Goal: Task Accomplishment & Management: Manage account settings

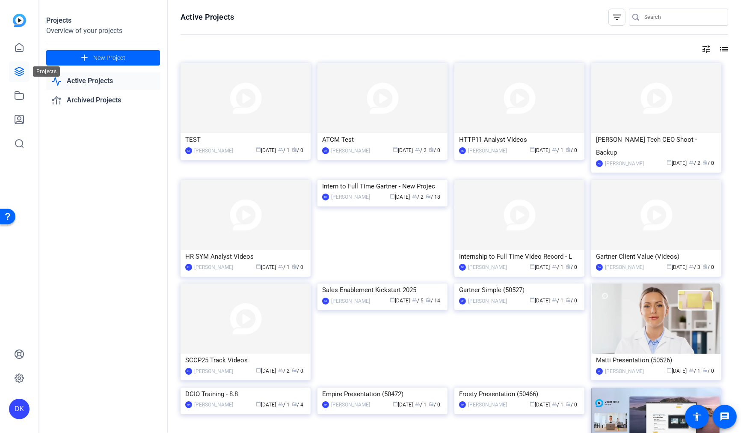
click at [23, 67] on icon at bounding box center [19, 71] width 10 height 10
click at [121, 57] on span "New Project" at bounding box center [109, 57] width 32 height 9
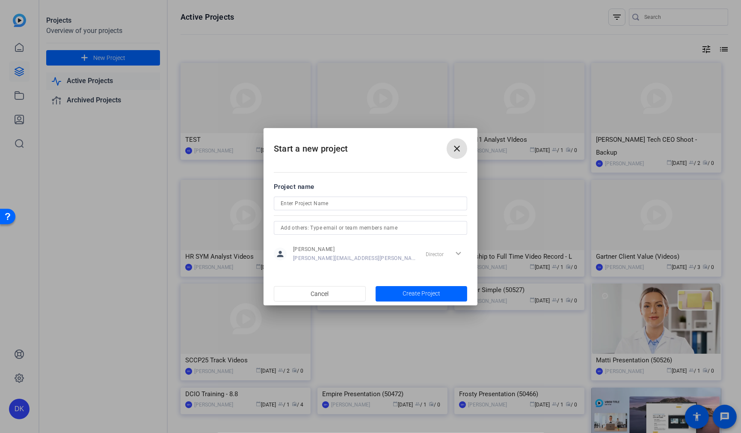
click at [315, 202] on input at bounding box center [371, 203] width 180 height 10
paste input "Video Message for TA Associates"
paste input "[PERSON_NAME]"
type input "Video Message for TA Associates_Andy [PERSON_NAME]"
click at [429, 293] on span "Create Project" at bounding box center [422, 293] width 38 height 9
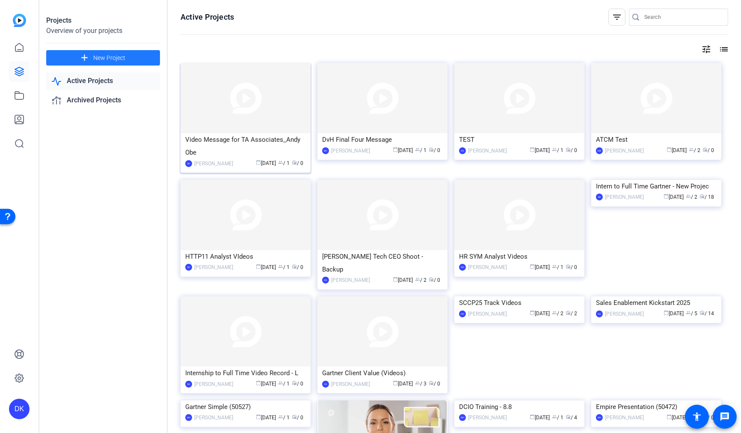
click at [281, 140] on div "Video Message for TA Associates_Andy Obe" at bounding box center [245, 146] width 121 height 26
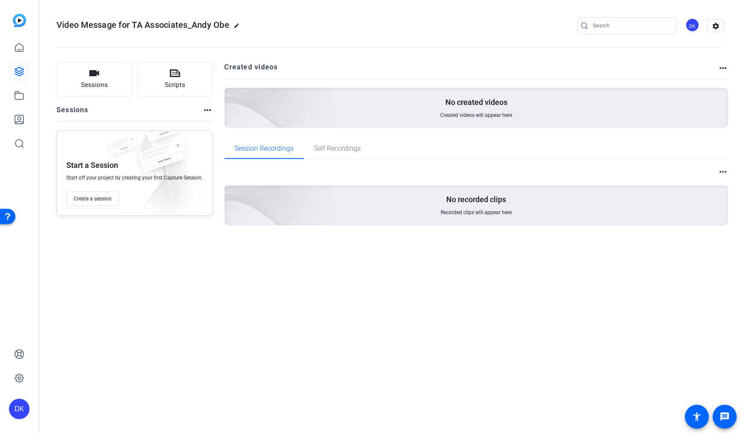
click at [240, 25] on mat-icon "edit" at bounding box center [239, 28] width 10 height 10
click at [107, 24] on input "Video Message for TA Associates_Andy Obe" at bounding box center [91, 26] width 56 height 10
click at [131, 25] on div "Video Message for TA Associates_Andy Obe check_circle clear" at bounding box center [114, 26] width 116 height 14
click at [111, 24] on input "Video Message for TA Associates_Andy Obe" at bounding box center [91, 26] width 56 height 10
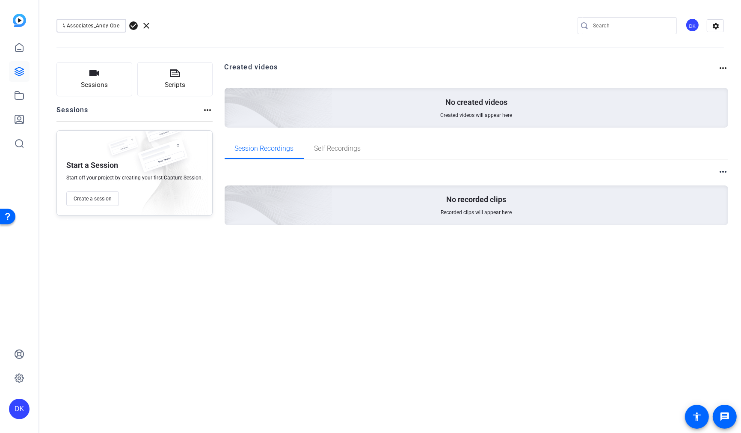
drag, startPoint x: 97, startPoint y: 26, endPoint x: 166, endPoint y: 25, distance: 68.5
click at [166, 25] on div "Video Message for TA Associates_Andy Obe check_circle clear" at bounding box center [114, 26] width 116 height 14
type input "Video Message for TA Associates_Aug 2025"
click at [135, 27] on span "check_circle" at bounding box center [133, 26] width 10 height 10
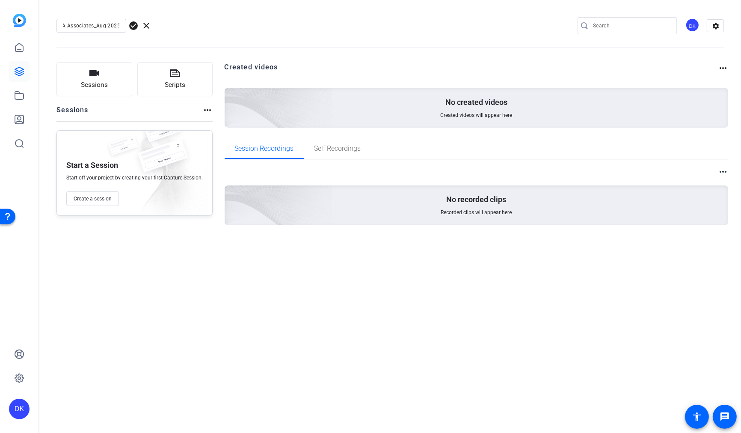
scroll to position [0, 0]
click at [101, 87] on span "Sessions" at bounding box center [94, 85] width 27 height 10
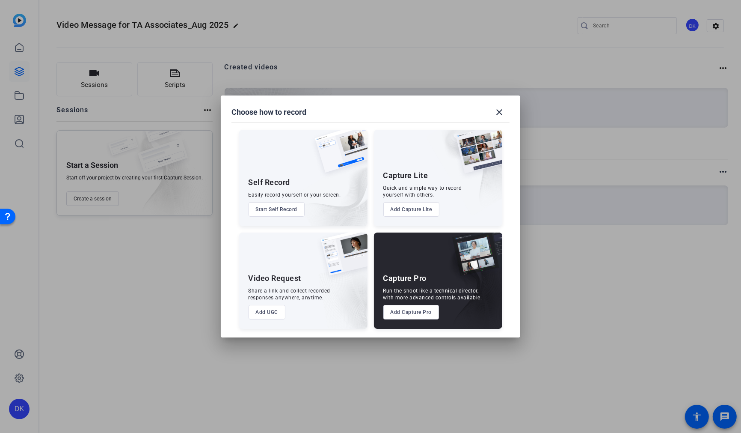
click at [271, 312] on button "Add UGC" at bounding box center [267, 312] width 37 height 15
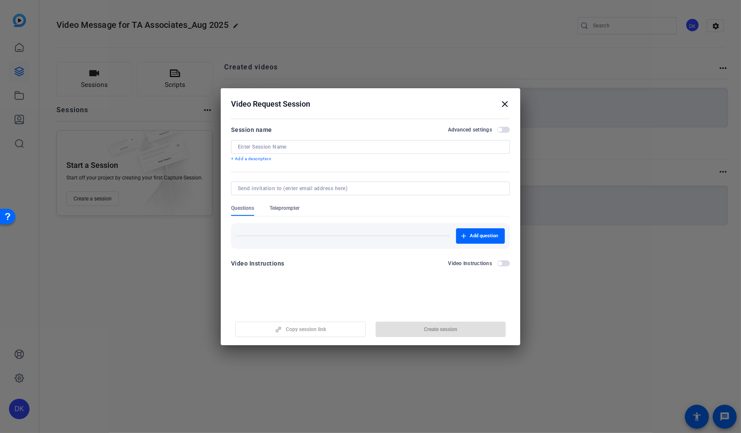
click at [343, 287] on openreel-new-create-edit-ugc-session "Video Request Session close Session name Advanced settings + Add a description …" at bounding box center [371, 216] width 300 height 257
click at [272, 146] on input at bounding box center [370, 146] width 265 height 7
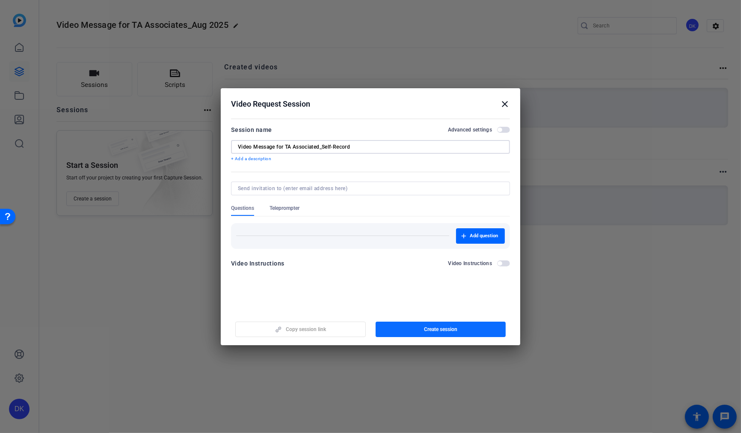
click at [456, 329] on span "Create session" at bounding box center [440, 329] width 33 height 7
click at [321, 147] on input "Video Message for TA Associated_Self-Record" at bounding box center [370, 146] width 265 height 7
click at [435, 330] on span "Update session" at bounding box center [440, 329] width 35 height 7
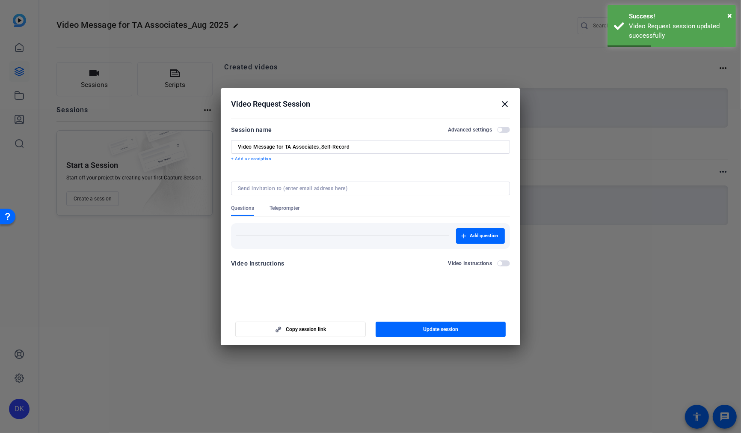
click at [361, 149] on input "Video Message for TA Associates_Self-Record" at bounding box center [370, 146] width 265 height 7
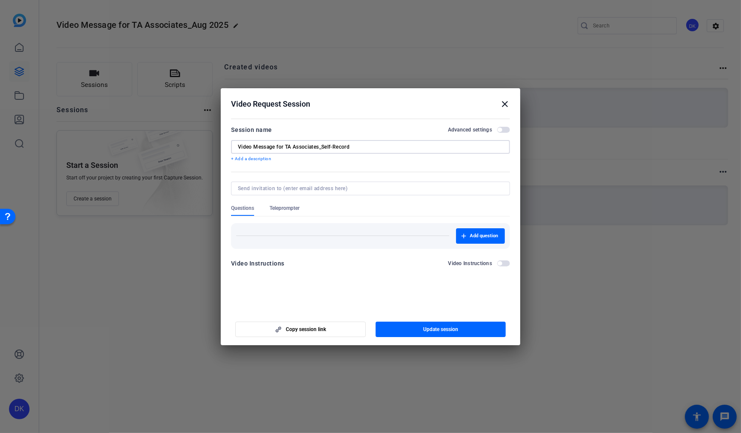
drag, startPoint x: 357, startPoint y: 148, endPoint x: 324, endPoint y: 148, distance: 33.4
click at [324, 148] on input "Video Message for TA Associates_Self-Record" at bounding box center [370, 146] width 265 height 7
drag, startPoint x: 276, startPoint y: 146, endPoint x: 324, endPoint y: 175, distance: 56.0
click at [232, 146] on div "Video Message for TA Associates_Self-Record" at bounding box center [370, 147] width 279 height 14
click at [363, 148] on input "Video Message for TA Associates_Self-Record" at bounding box center [370, 146] width 265 height 7
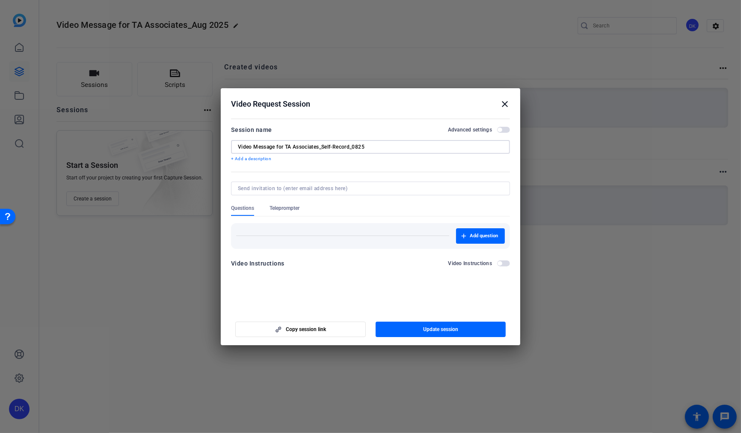
click at [347, 148] on input "Video Message for TA Associates_Self-Record_0825" at bounding box center [370, 146] width 265 height 7
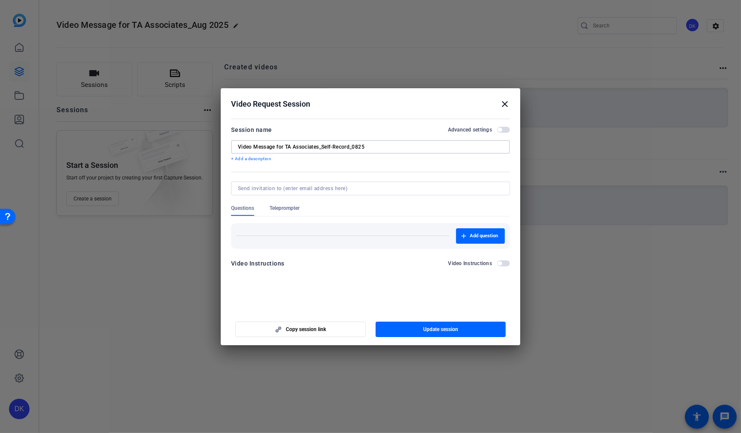
click at [347, 147] on input "Video Message for TA Associates_Self-Record_0825" at bounding box center [370, 146] width 265 height 7
type input "Video Message for TA Associates_Self-Record_0825"
click at [411, 164] on form "Session name Advanced settings Video Message for TA Associates_Self-Record_0825…" at bounding box center [370, 199] width 279 height 149
click at [447, 327] on span "Update session" at bounding box center [440, 329] width 35 height 7
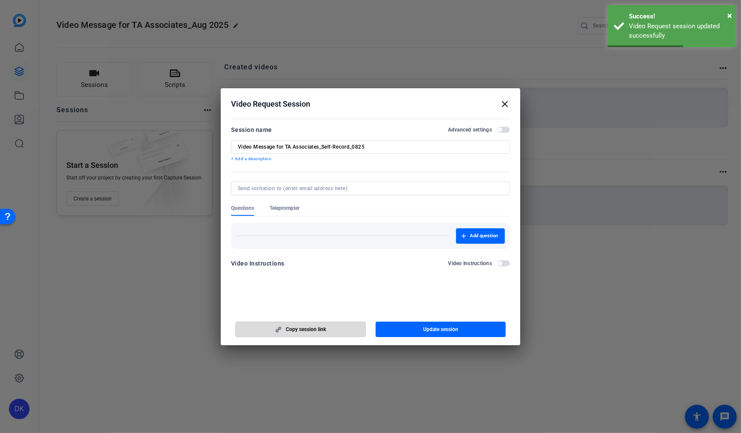
click at [328, 328] on span "button" at bounding box center [301, 329] width 130 height 21
